Goal: Check status: Check status

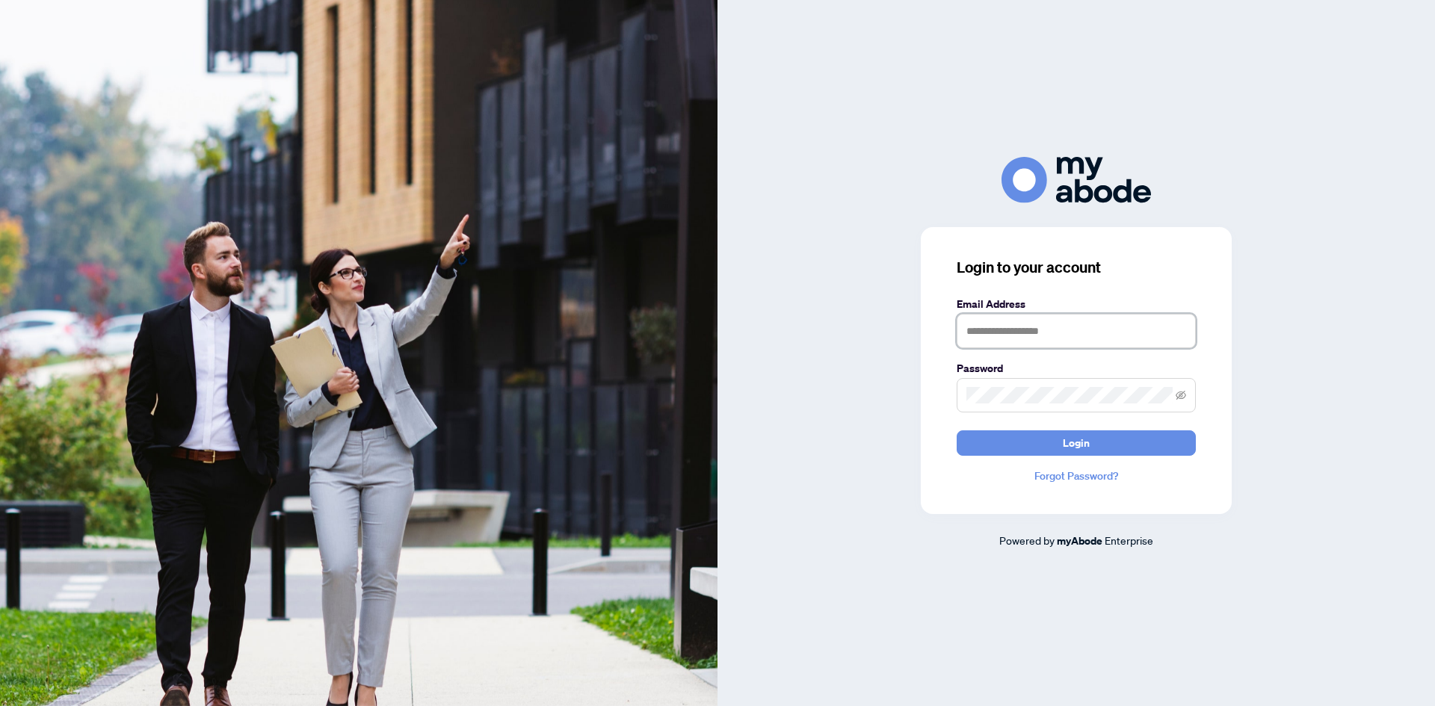
click at [972, 334] on input "text" at bounding box center [1075, 331] width 239 height 34
type input "**********"
click at [1141, 442] on button "Login" at bounding box center [1075, 442] width 239 height 25
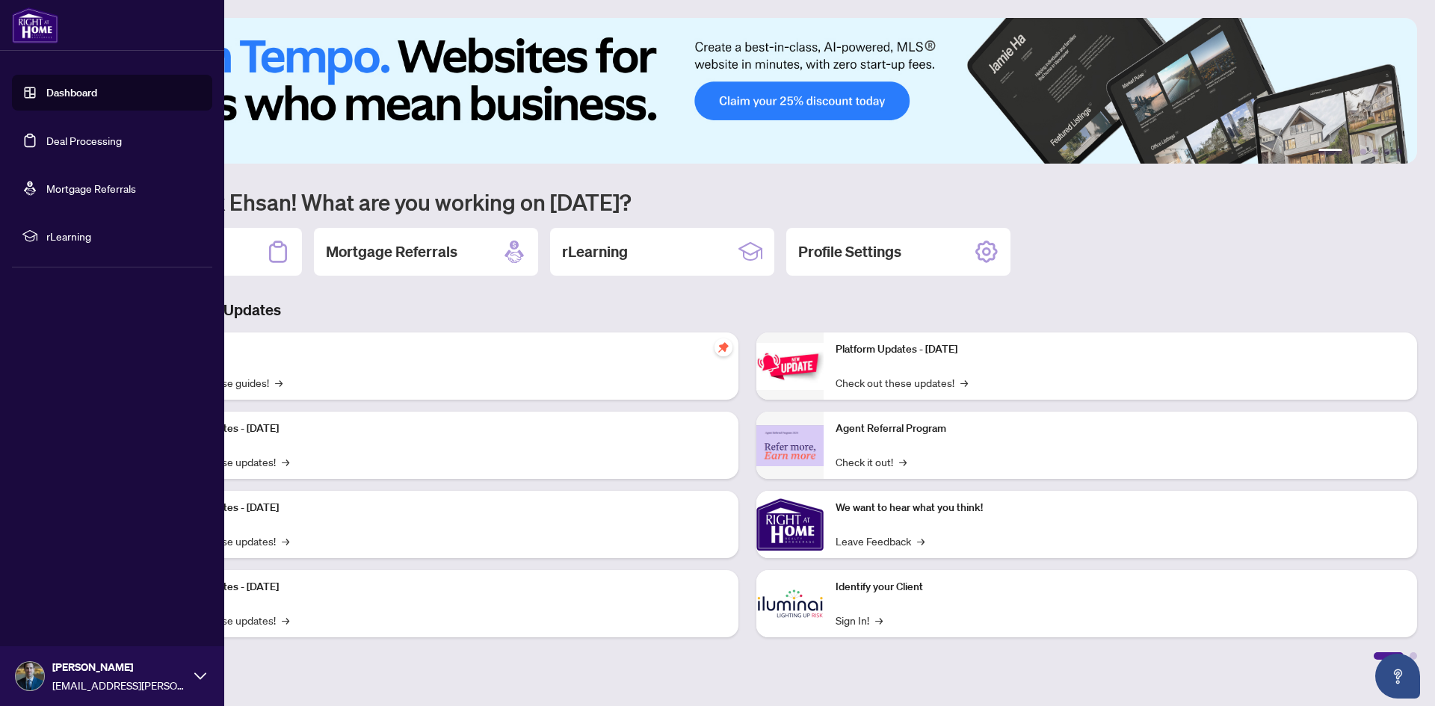
click at [46, 96] on link "Dashboard" at bounding box center [71, 92] width 51 height 13
click at [54, 93] on link "Dashboard" at bounding box center [71, 92] width 51 height 13
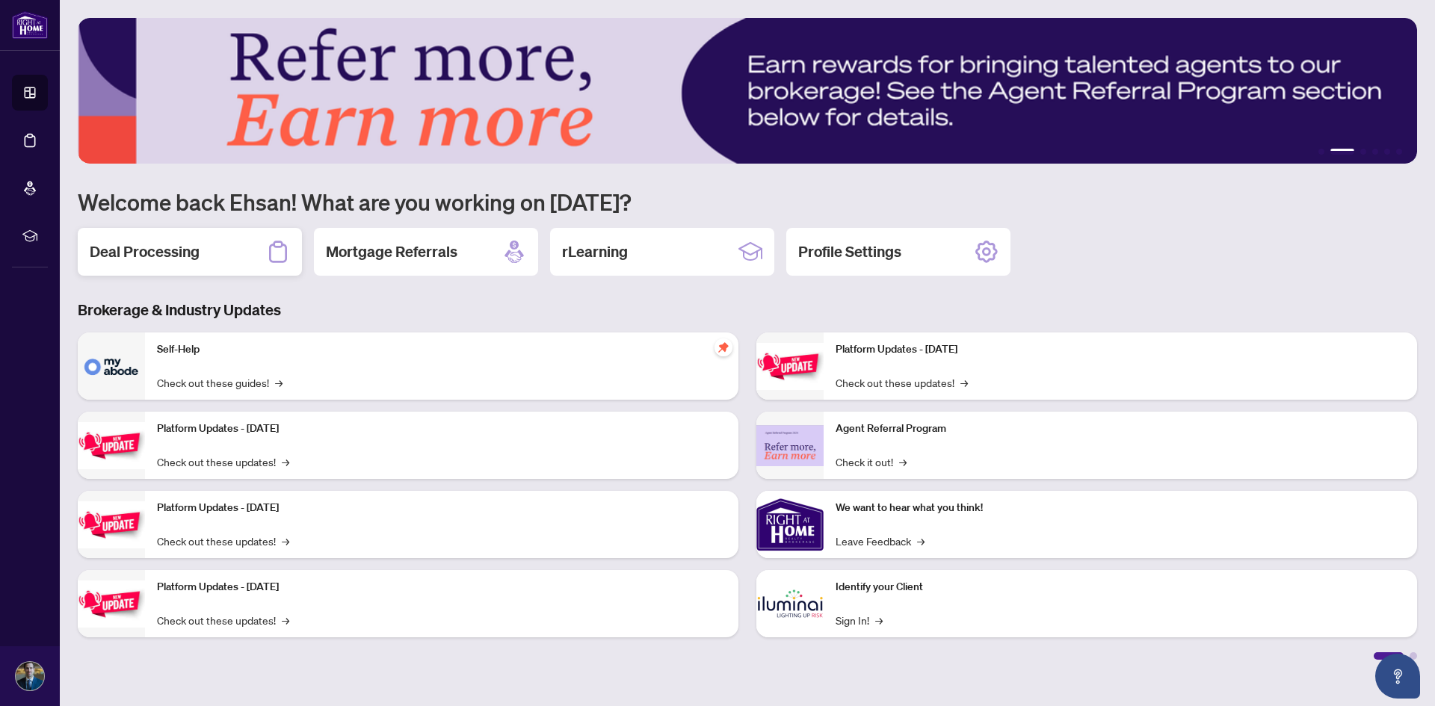
click at [190, 263] on div "Deal Processing" at bounding box center [190, 252] width 224 height 48
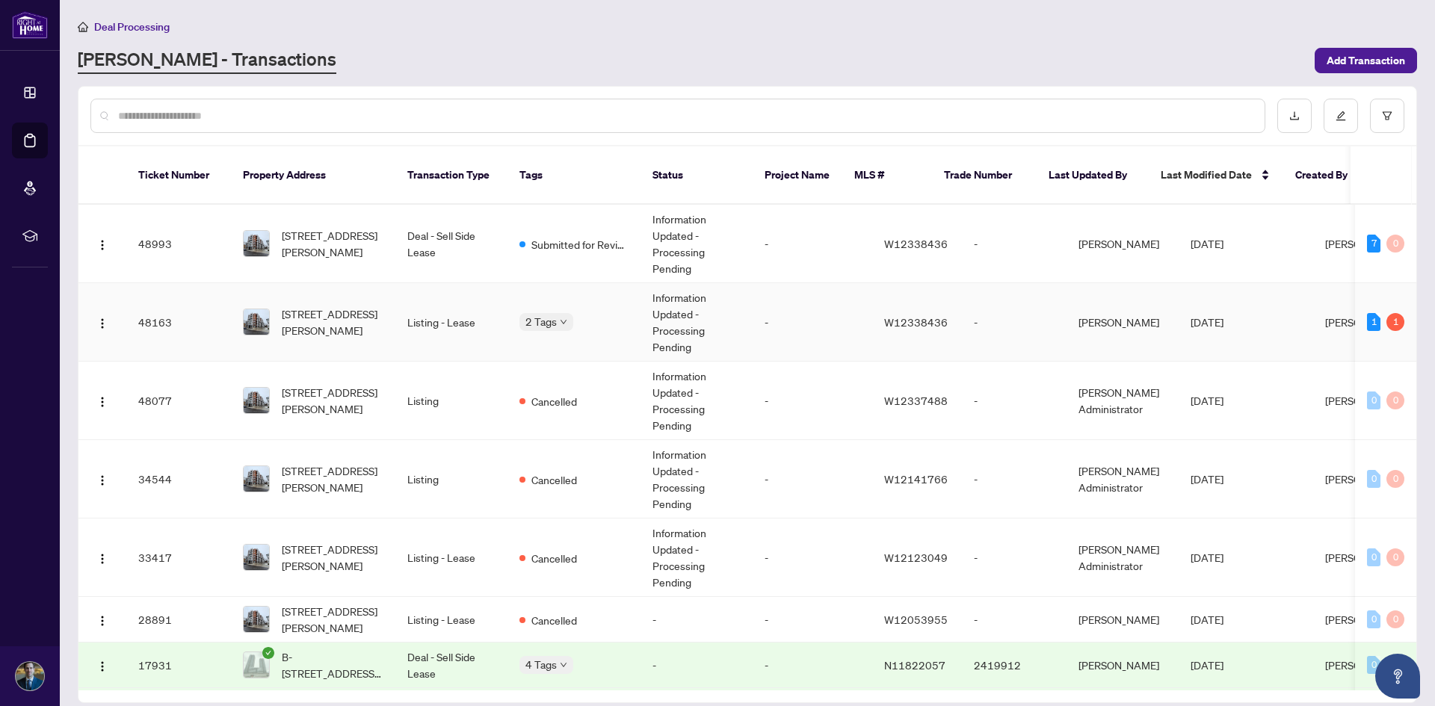
click at [366, 306] on span "[STREET_ADDRESS][PERSON_NAME]" at bounding box center [333, 322] width 102 height 33
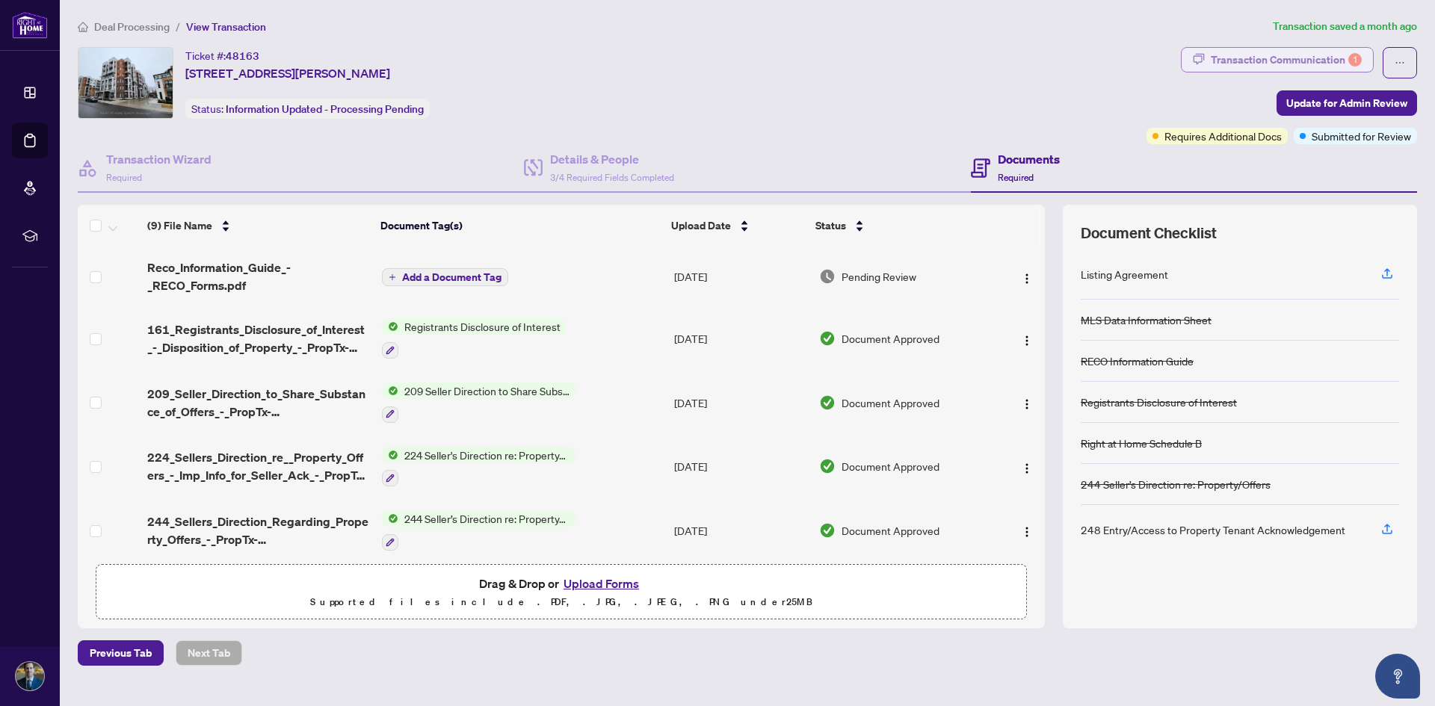
click at [1248, 47] on button "Transaction Communication 1" at bounding box center [1277, 59] width 193 height 25
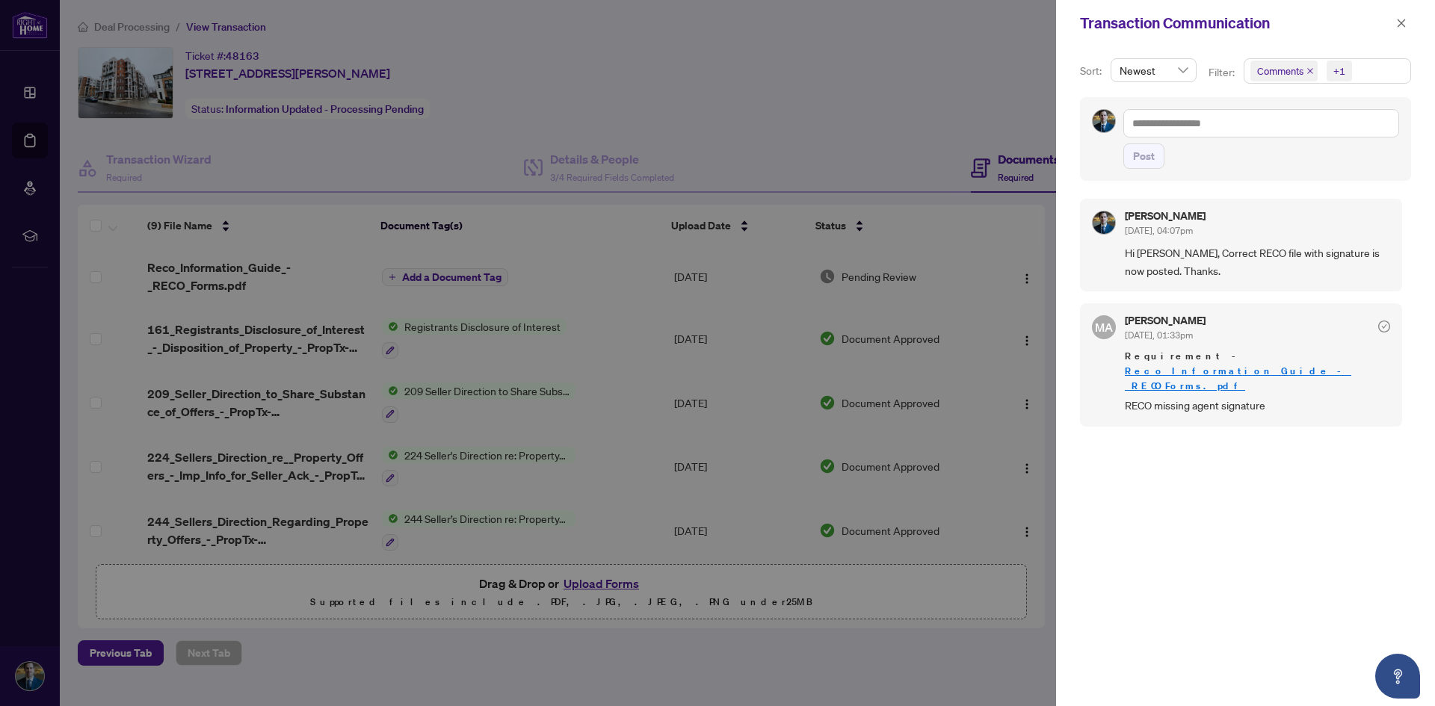
click at [1332, 260] on span "Hi [PERSON_NAME], Correct RECO file with signature is now posted. Thanks." at bounding box center [1257, 261] width 265 height 35
click at [1405, 23] on icon "close" at bounding box center [1401, 23] width 10 height 10
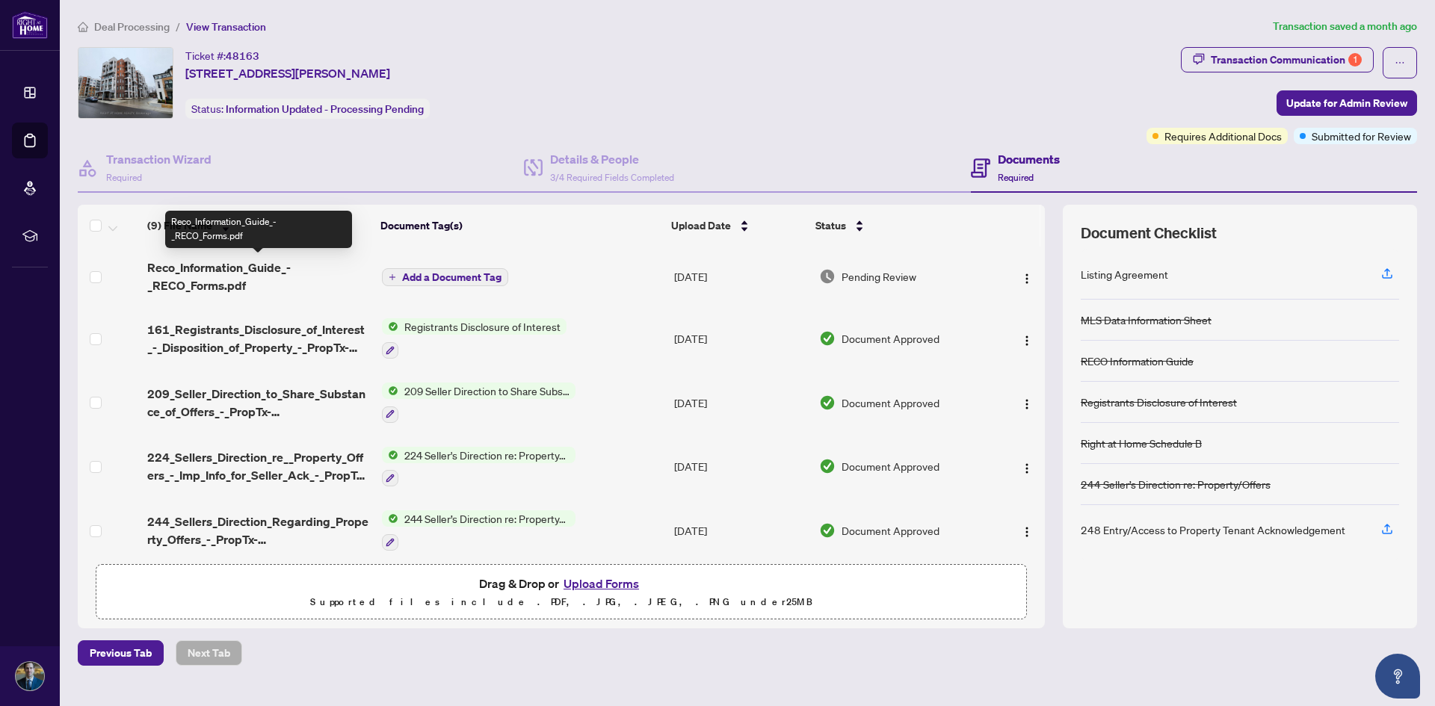
click at [253, 282] on span "Reco_Information_Guide_-_RECO_Forms.pdf" at bounding box center [258, 277] width 222 height 36
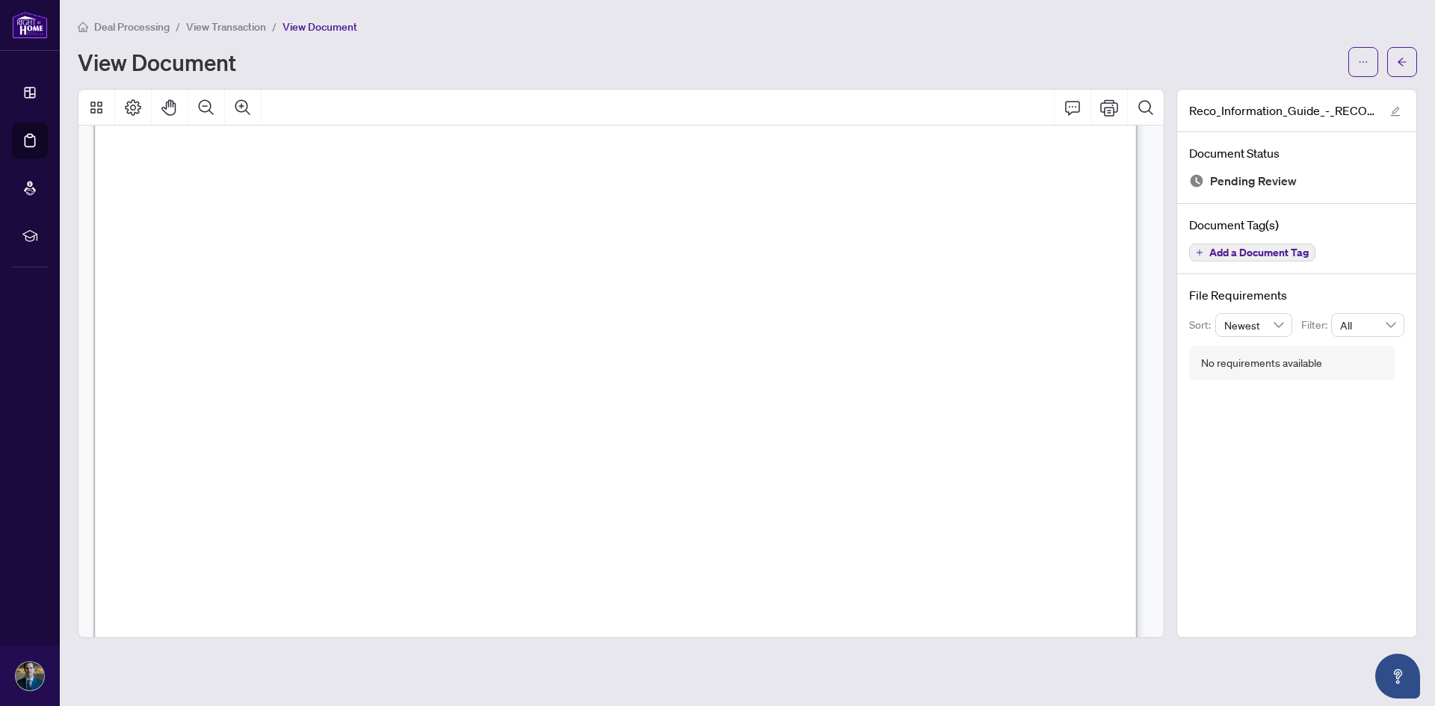
scroll to position [17036, 0]
click at [1419, 64] on main "Deal Processing / View Transaction / View Document View Document Reco_Informati…" at bounding box center [747, 353] width 1375 height 706
click at [1410, 62] on button "button" at bounding box center [1402, 62] width 30 height 30
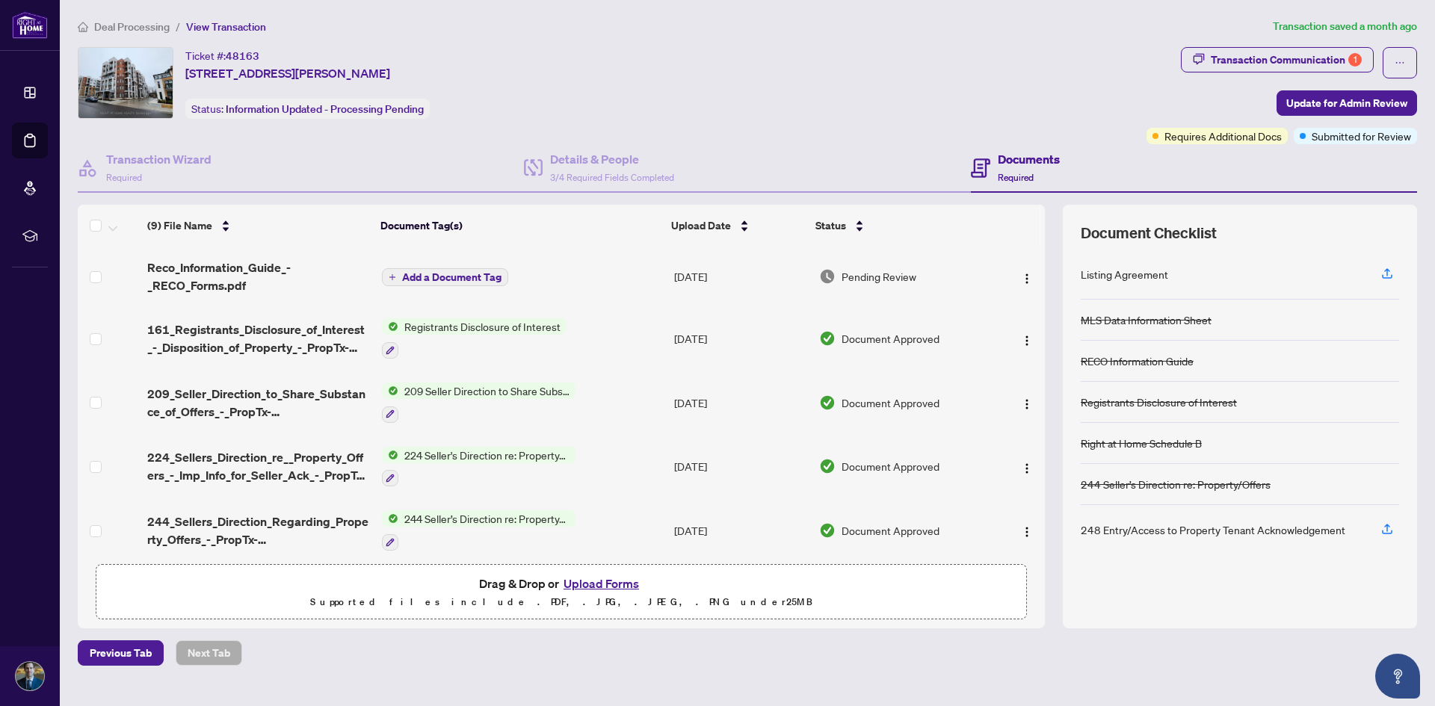
click at [160, 29] on span "Deal Processing" at bounding box center [131, 26] width 75 height 13
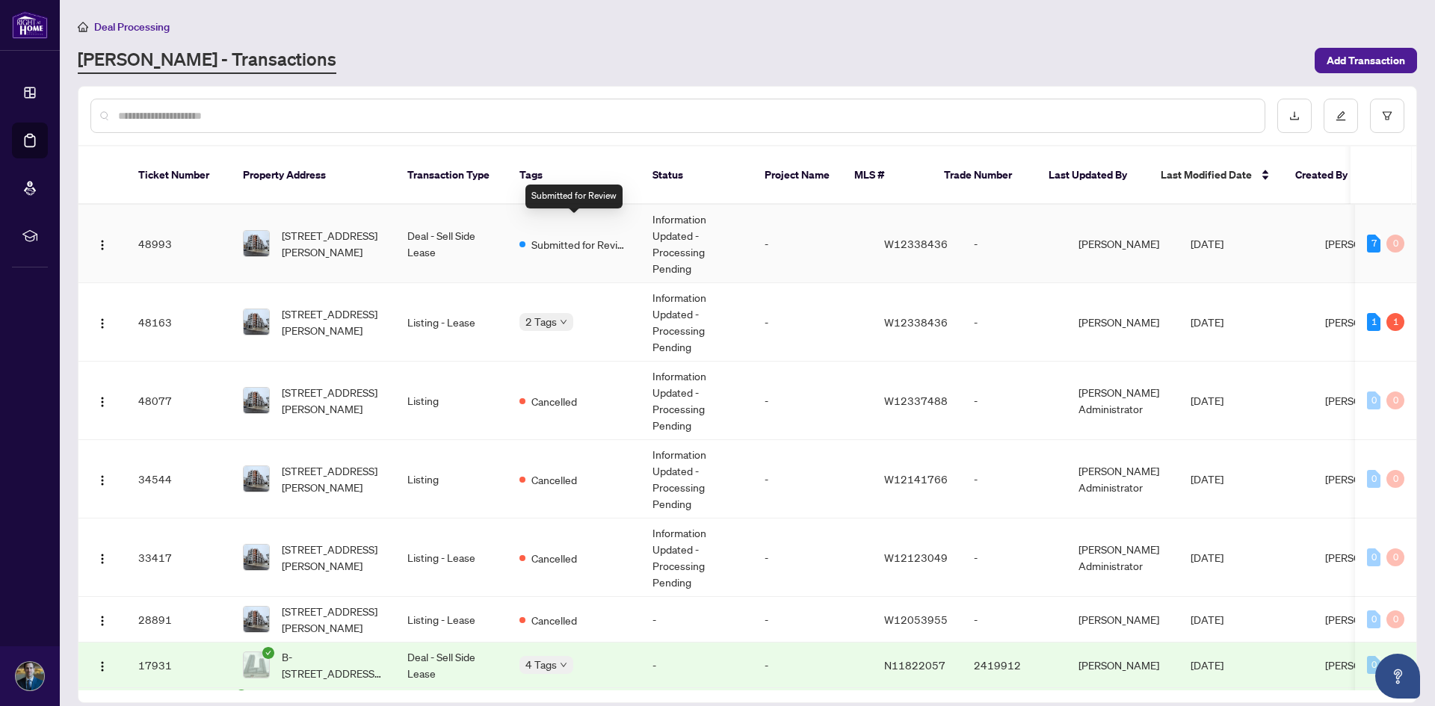
click at [543, 236] on span "Submitted for Review" at bounding box center [579, 244] width 97 height 16
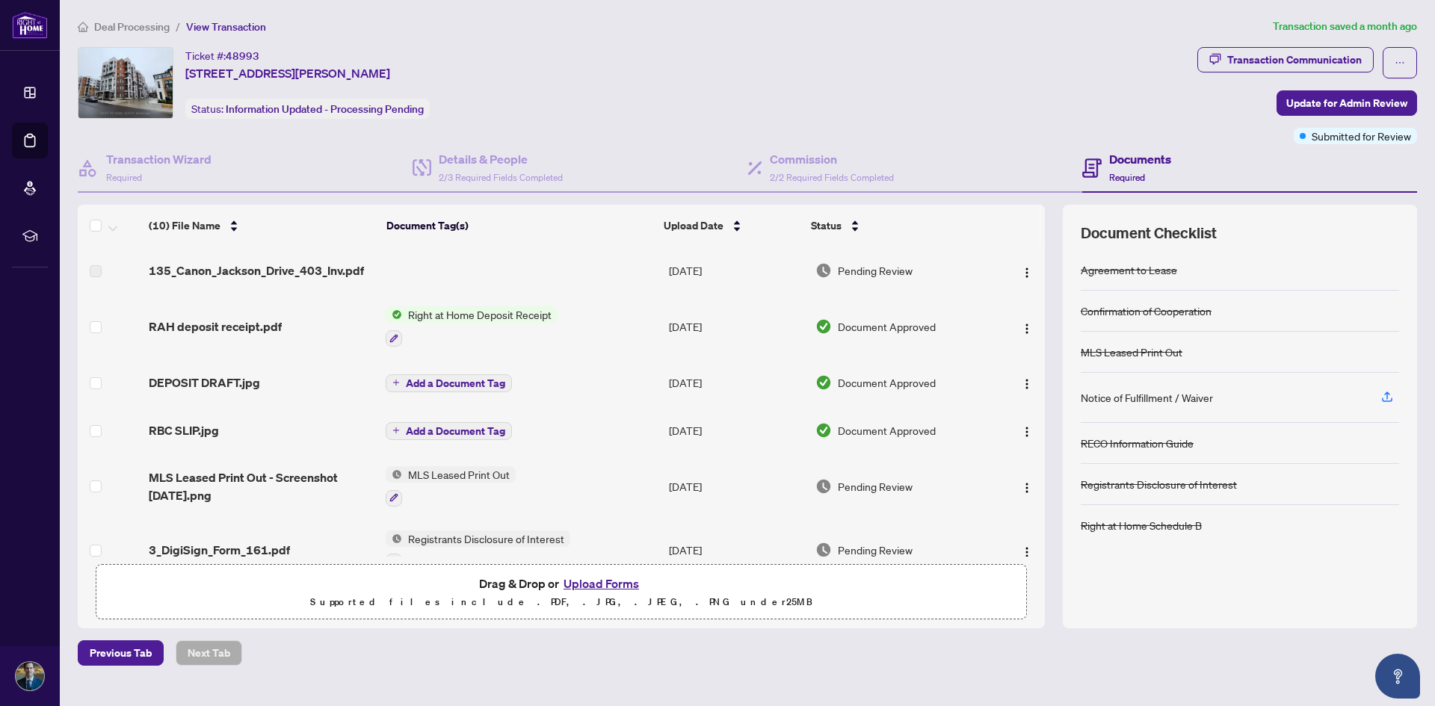
click at [96, 25] on span "Deal Processing" at bounding box center [131, 26] width 75 height 13
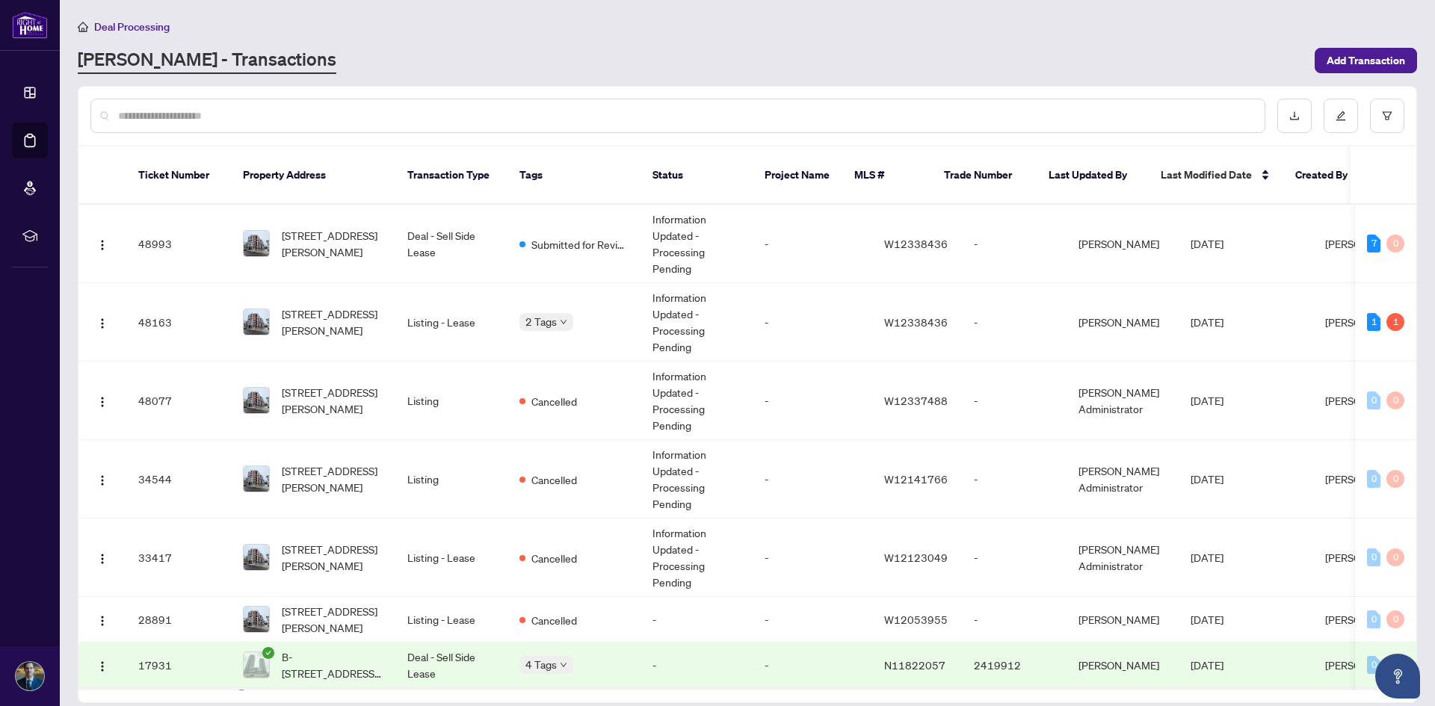
click at [135, 28] on span "Deal Processing" at bounding box center [131, 26] width 75 height 13
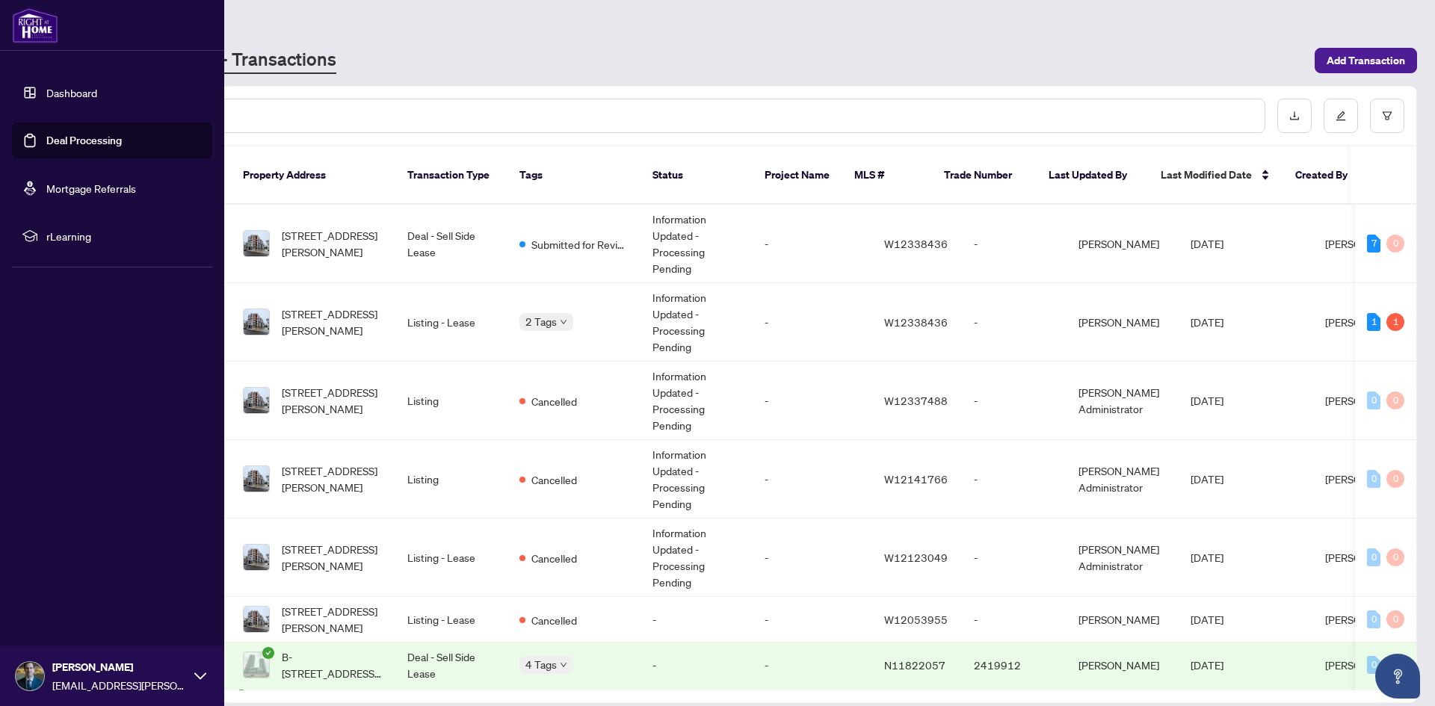
click at [46, 92] on link "Dashboard" at bounding box center [71, 92] width 51 height 13
